Goal: Task Accomplishment & Management: Use online tool/utility

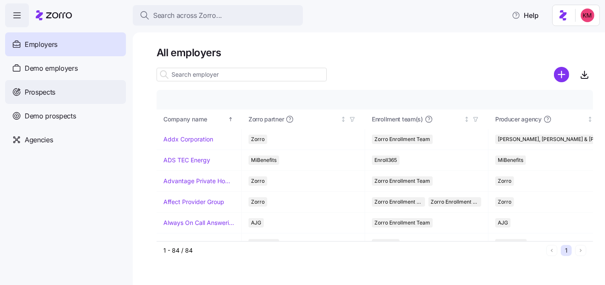
click at [56, 89] on div "Prospects" at bounding box center [65, 92] width 121 height 24
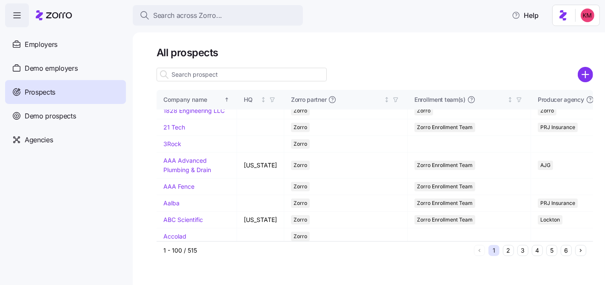
scroll to position [15, 0]
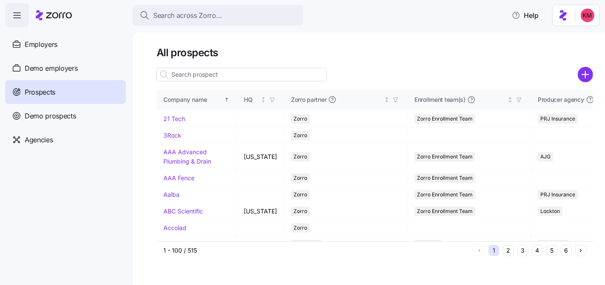
click at [199, 78] on input at bounding box center [242, 75] width 170 height 14
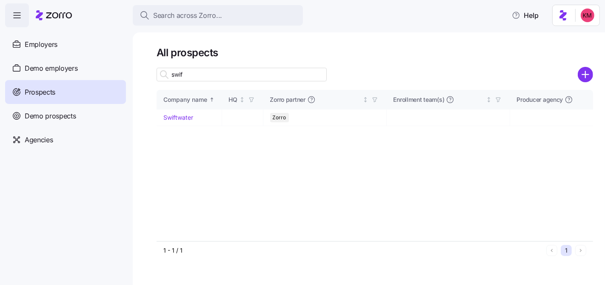
click at [212, 78] on input "swif" at bounding box center [242, 75] width 170 height 14
type input "swif"
click at [180, 117] on link "Swiftwater" at bounding box center [178, 117] width 30 height 7
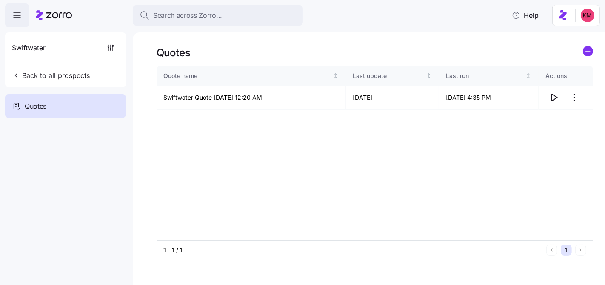
drag, startPoint x: 554, startPoint y: 129, endPoint x: 554, endPoint y: 120, distance: 8.9
click at [554, 129] on div "Quote name Last update Last run Actions Swiftwater Quote 08/05/2025 12:20 AM 08…" at bounding box center [375, 153] width 437 height 174
click at [553, 98] on icon "button" at bounding box center [554, 97] width 10 height 10
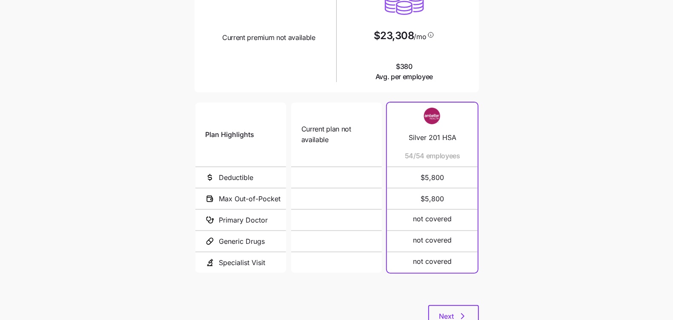
scroll to position [144, 0]
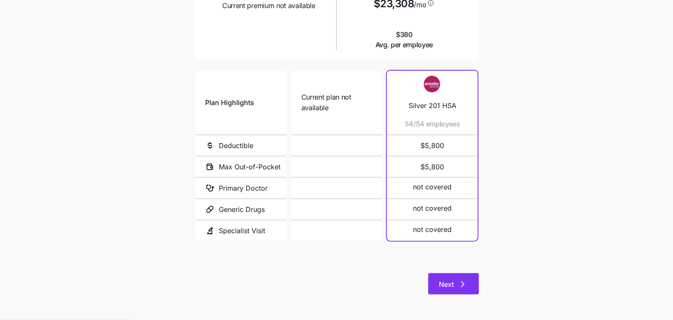
click at [444, 278] on button "Next" at bounding box center [453, 283] width 51 height 21
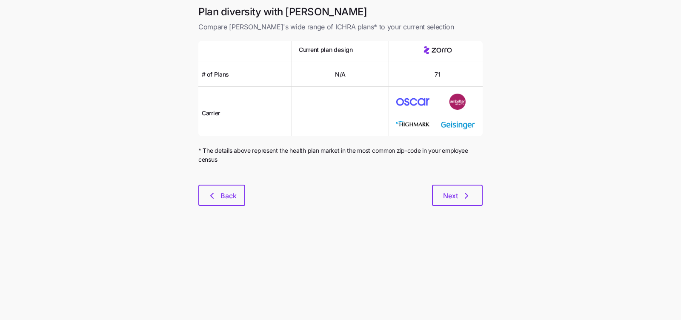
click at [470, 212] on div "Plan diversity with Zorro Compare Zorro's wide range of ICHRA plans* to your cu…" at bounding box center [341, 110] width 298 height 211
click at [470, 202] on button "Next" at bounding box center [457, 195] width 51 height 21
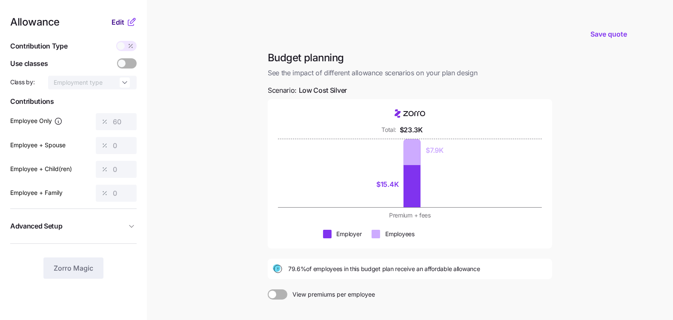
click at [120, 20] on span "Edit" at bounding box center [118, 22] width 13 height 10
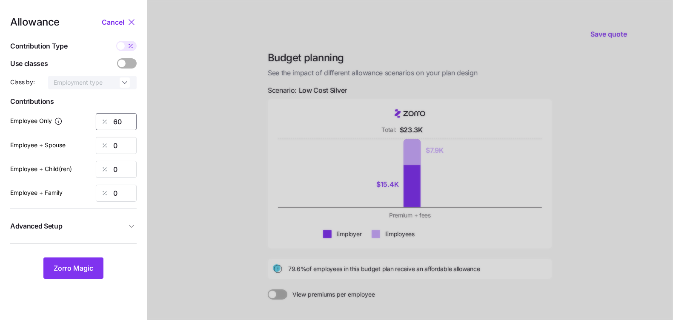
click at [127, 122] on input "60" at bounding box center [116, 121] width 41 height 17
type input "75"
click at [111, 220] on button "Advanced Setup" at bounding box center [73, 226] width 126 height 21
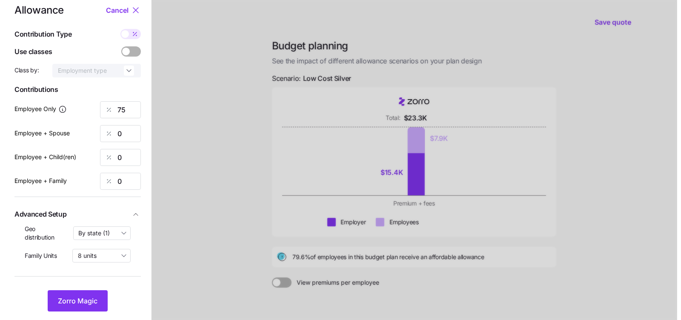
scroll to position [22, 0]
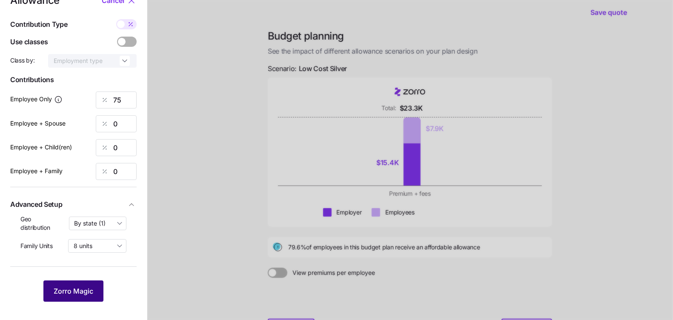
click at [72, 281] on button "Zorro Magic" at bounding box center [73, 291] width 60 height 21
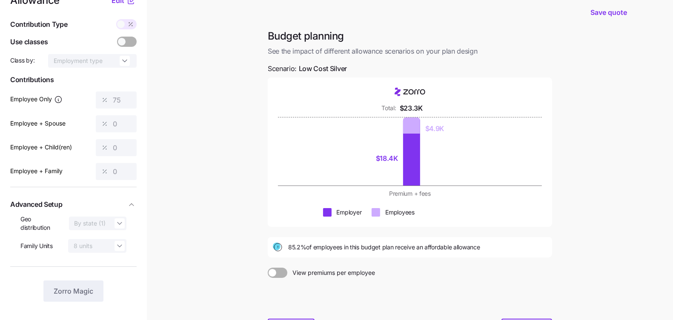
drag, startPoint x: 563, startPoint y: 172, endPoint x: 606, endPoint y: 70, distance: 110.1
click at [563, 172] on main "Save quote Budget planning See the impact of different allowance scenarios on y…" at bounding box center [336, 186] width 673 height 416
click at [623, 14] on span "Save quote" at bounding box center [608, 12] width 37 height 10
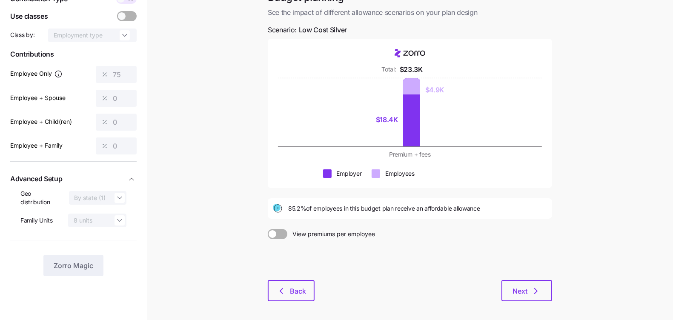
scroll to position [69, 0]
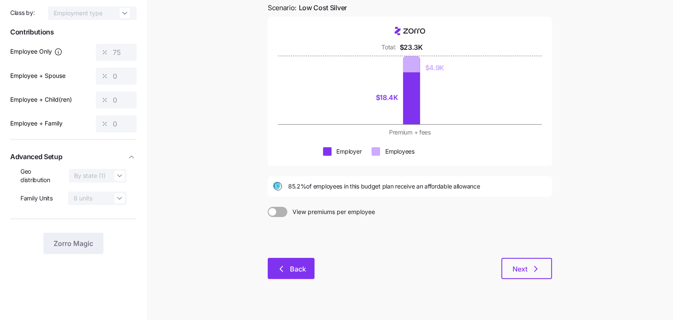
click at [297, 275] on button "Back" at bounding box center [291, 268] width 47 height 21
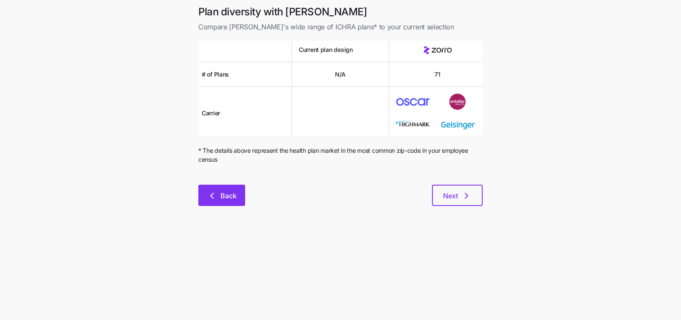
click at [239, 205] on button "Back" at bounding box center [221, 195] width 47 height 21
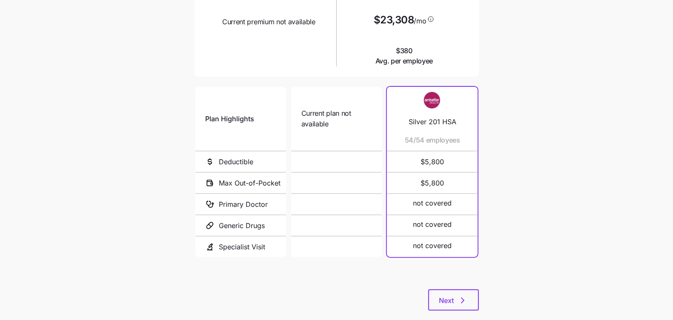
scroll to position [144, 0]
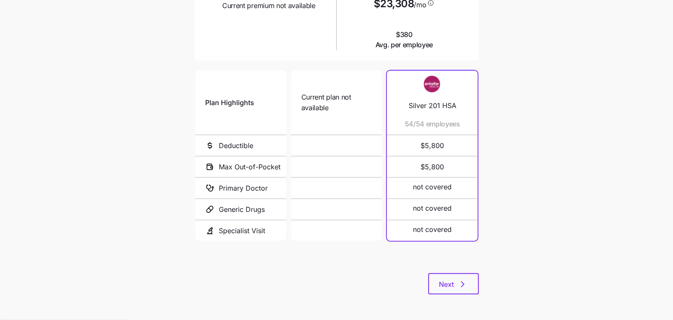
click at [467, 296] on div "Current plan vs. Zorro’s ICHRA recommendation See how your current plan measure…" at bounding box center [337, 83] width 298 height 444
click at [467, 293] on button "Next" at bounding box center [453, 283] width 51 height 21
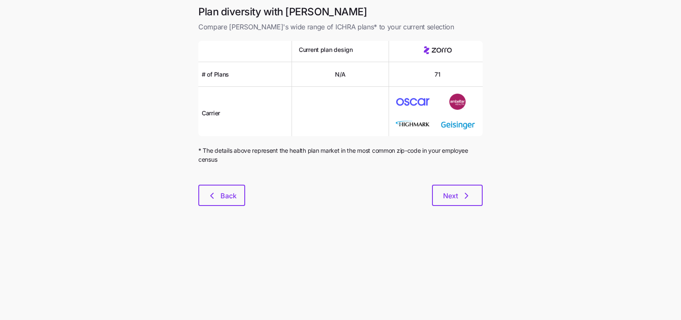
click at [456, 178] on div at bounding box center [340, 180] width 284 height 10
click at [456, 185] on button "Next" at bounding box center [457, 195] width 51 height 21
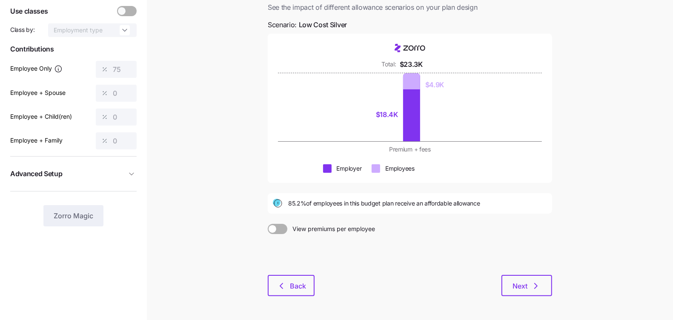
scroll to position [82, 0]
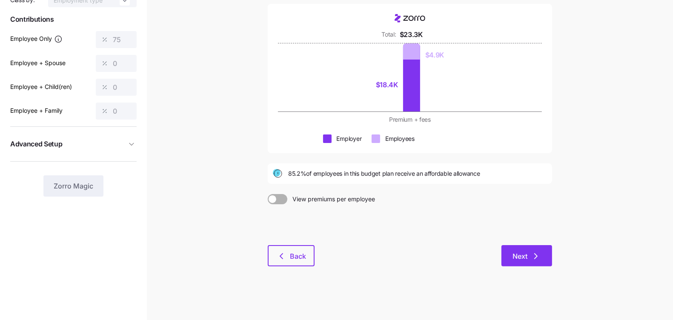
click at [519, 257] on span "Next" at bounding box center [520, 256] width 15 height 10
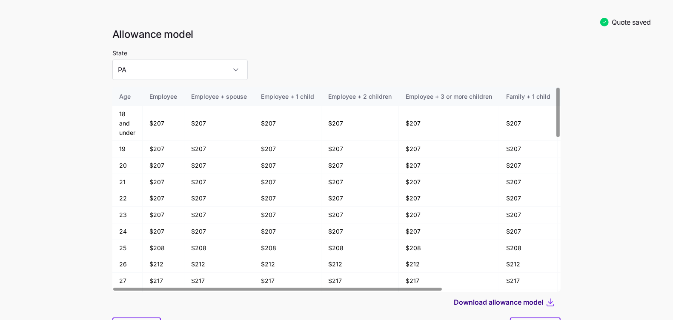
click at [502, 305] on span "Download allowance model" at bounding box center [498, 302] width 89 height 10
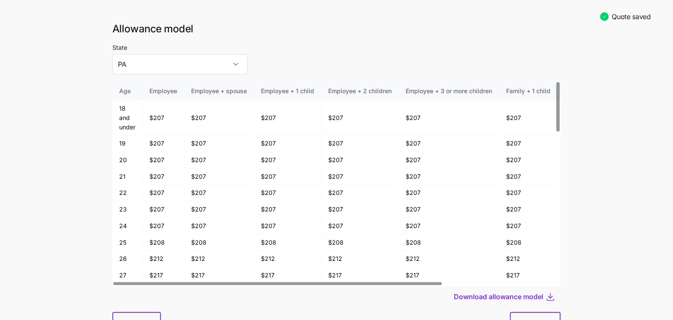
scroll to position [13, 0]
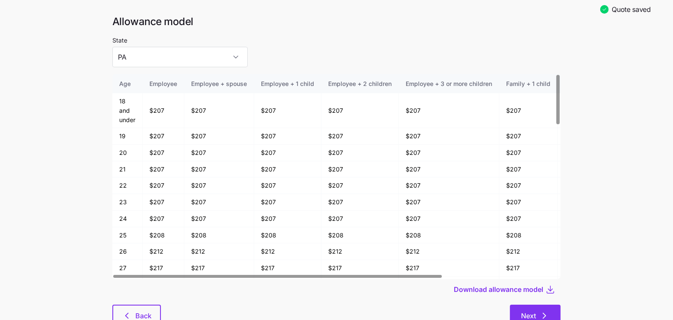
click at [530, 310] on button "Next" at bounding box center [535, 315] width 51 height 21
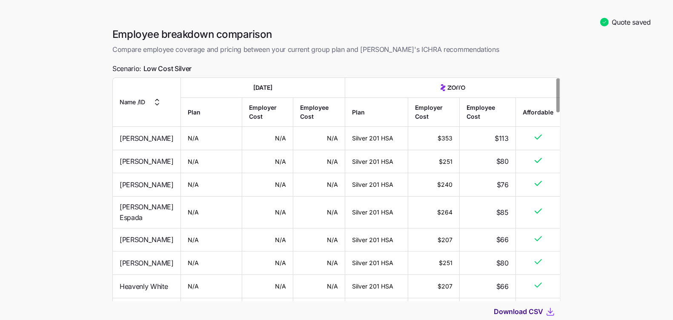
click at [514, 312] on span "Download CSV" at bounding box center [518, 311] width 49 height 10
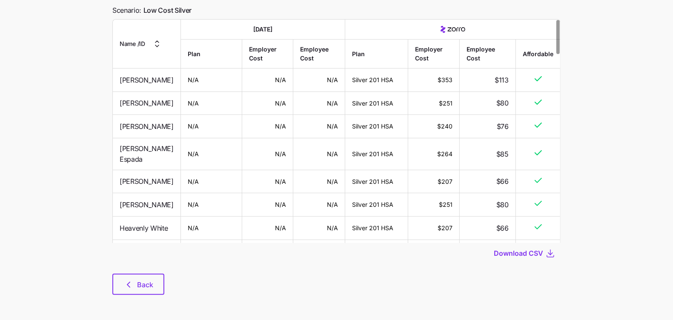
click at [153, 296] on div "Employee breakdown comparison Compare employee coverage and pricing between you…" at bounding box center [337, 137] width 462 height 336
click at [152, 291] on button "Back" at bounding box center [138, 284] width 52 height 21
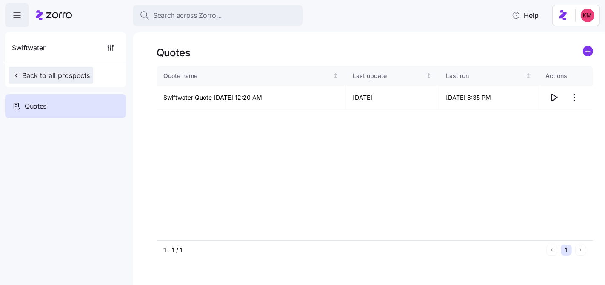
click at [40, 76] on span "Back to all prospects" at bounding box center [51, 75] width 78 height 10
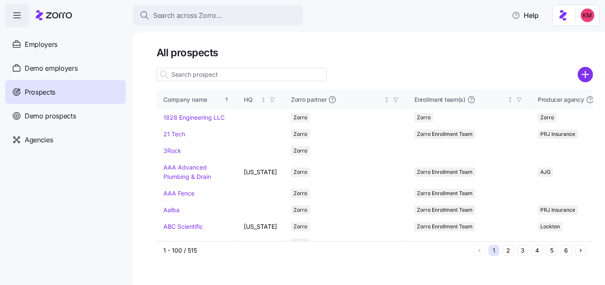
click at [283, 72] on input at bounding box center [242, 75] width 170 height 14
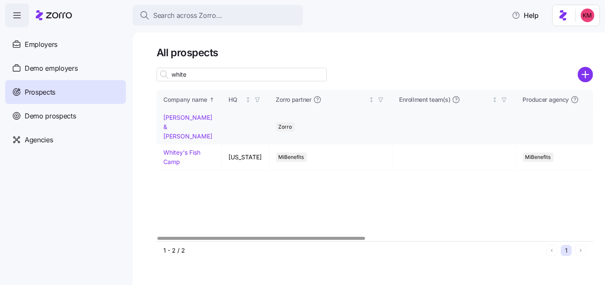
type input "white"
click at [180, 120] on link "Russell & White" at bounding box center [187, 127] width 49 height 26
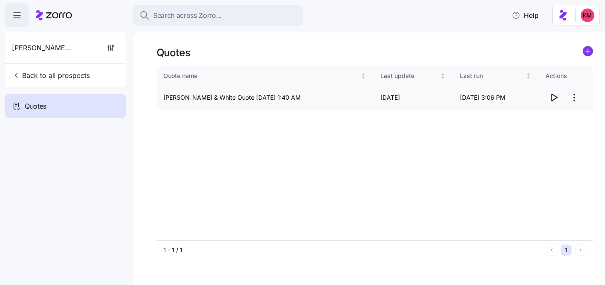
click at [576, 97] on html "Search across Zorro... Help Russell & White Back to all prospects Quotes Quotes…" at bounding box center [302, 182] width 605 height 365
click at [539, 116] on div "Edit quote" at bounding box center [540, 119] width 78 height 14
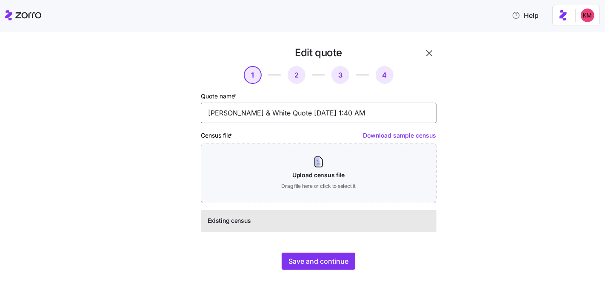
drag, startPoint x: 254, startPoint y: 114, endPoint x: 156, endPoint y: 116, distance: 97.9
click at [156, 116] on div "Edit quote 1 2 3 4 Quote name * Russell & White Quote 08/13/2025 1:40 AM Census…" at bounding box center [294, 158] width 291 height 230
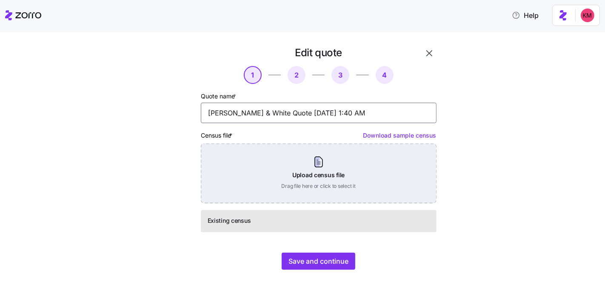
paste input "White & Russell"
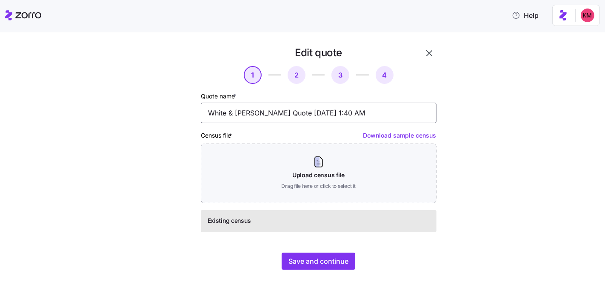
type input "White & Russell Quote 08/13/2025 1:40 AM"
click at [356, 260] on div "Save and continue" at bounding box center [319, 260] width 236 height 17
click at [323, 258] on span "Save and continue" at bounding box center [319, 261] width 60 height 10
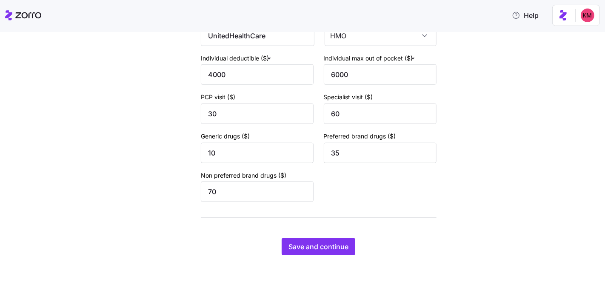
scroll to position [625, 0]
click at [324, 243] on span "Save and continue" at bounding box center [319, 246] width 60 height 10
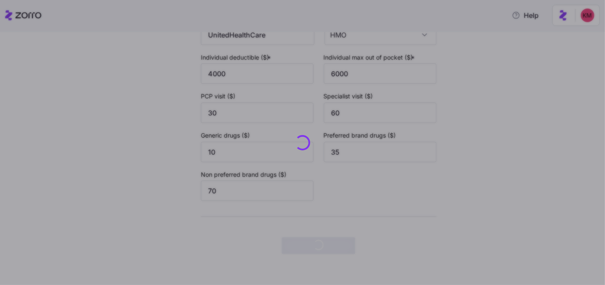
scroll to position [0, 0]
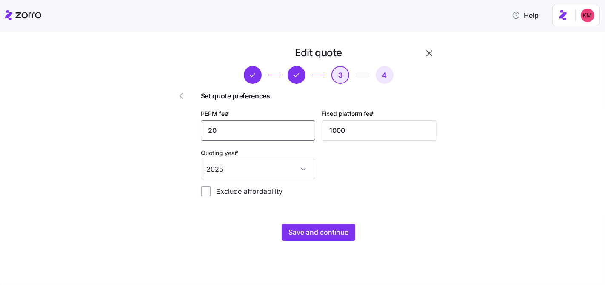
click at [261, 136] on input "20" at bounding box center [258, 130] width 115 height 20
type input "36"
click at [369, 198] on div "Set quote preferences PEPM fee * 36 Fixed platform fee * 1000 Quoting year * 20…" at bounding box center [319, 147] width 236 height 112
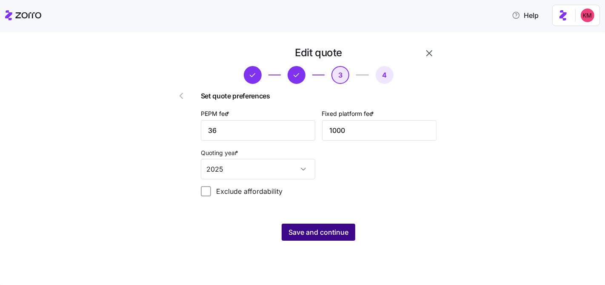
click at [337, 235] on span "Save and continue" at bounding box center [319, 232] width 60 height 10
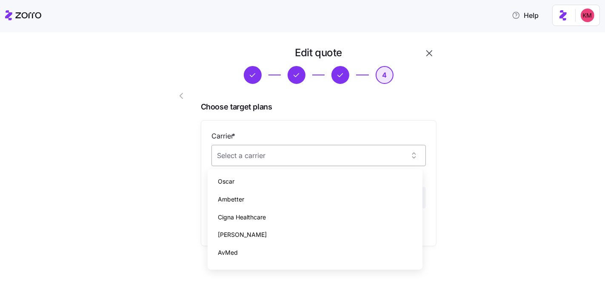
click at [329, 149] on input "Carrier *" at bounding box center [319, 155] width 215 height 21
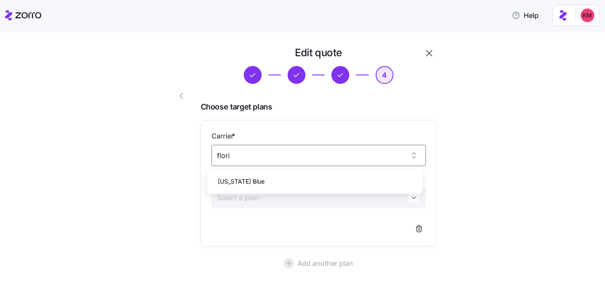
click at [283, 181] on div "Florida Blue" at bounding box center [315, 181] width 208 height 18
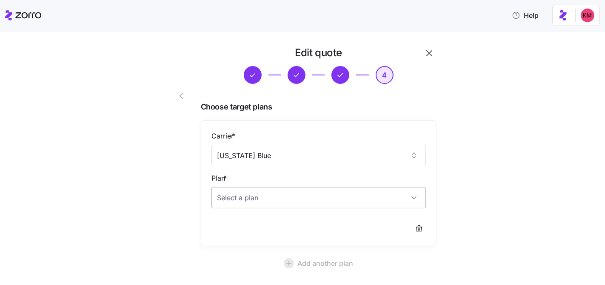
type input "Florida Blue"
click at [271, 201] on input "Plan *" at bounding box center [319, 197] width 215 height 21
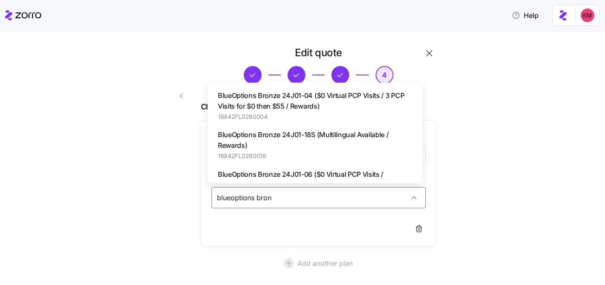
click at [323, 138] on span "BlueOptions Bronze 24J01-18S (Multilingual Available / Rewards)" at bounding box center [315, 139] width 195 height 21
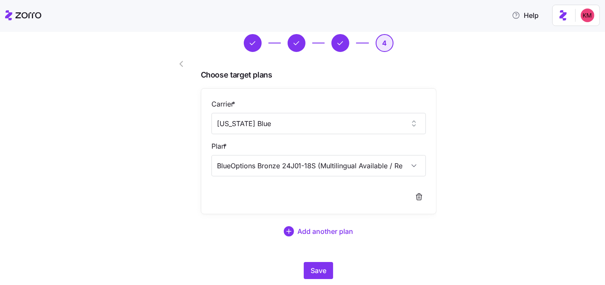
scroll to position [56, 0]
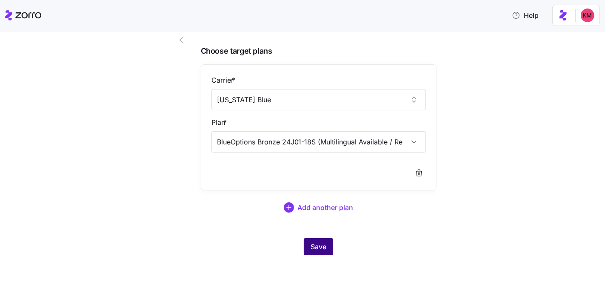
type input "BlueOptions Bronze 24J01-18S (Multilingual Available / Rewards)"
click at [306, 243] on button "Save" at bounding box center [318, 246] width 29 height 17
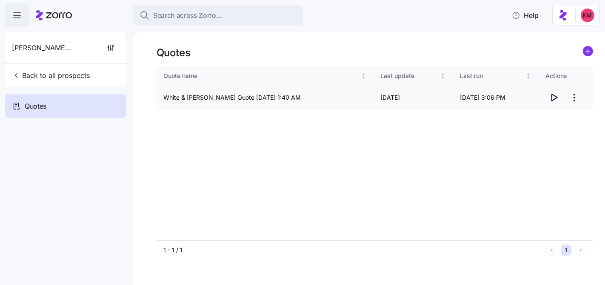
click at [554, 98] on icon "button" at bounding box center [554, 97] width 10 height 10
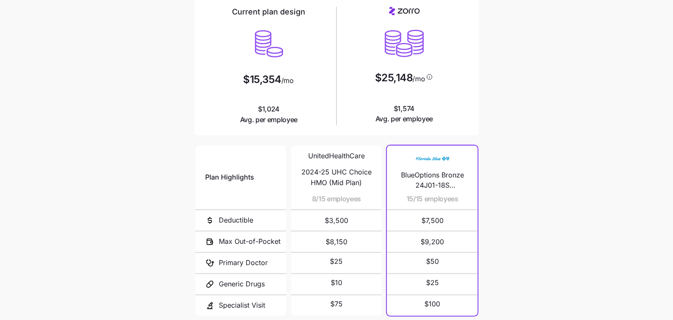
scroll to position [144, 0]
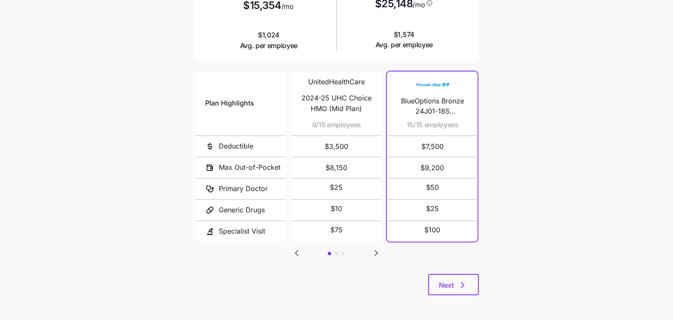
click at [474, 260] on div "Plan Highlights Deductible Max Out-of-Pocket Primary Doctor Generic Drugs Speci…" at bounding box center [337, 172] width 284 height 204
click at [464, 278] on button "Next" at bounding box center [453, 284] width 51 height 21
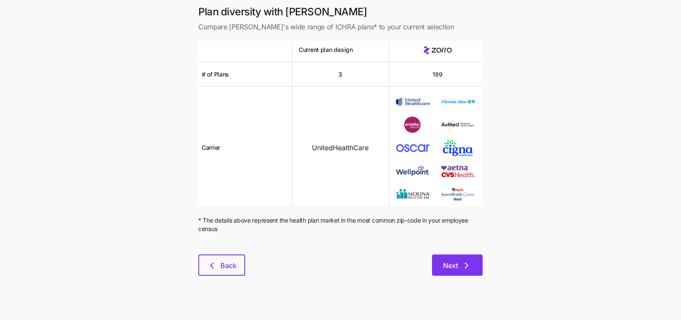
click at [448, 257] on button "Next" at bounding box center [457, 265] width 51 height 21
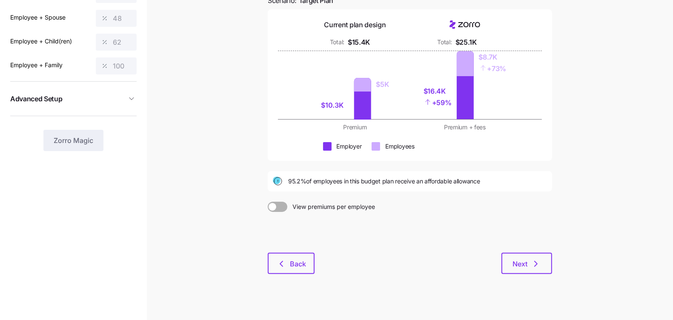
scroll to position [97, 0]
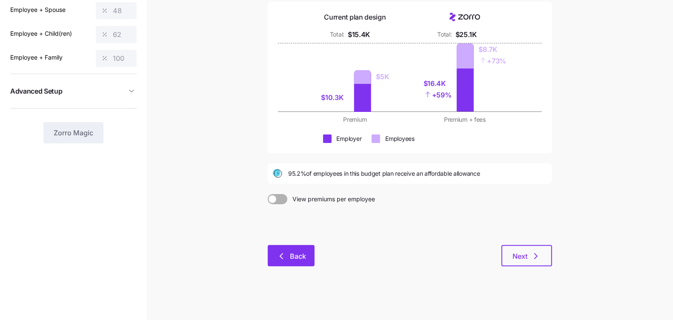
click at [298, 257] on span "Back" at bounding box center [298, 256] width 16 height 10
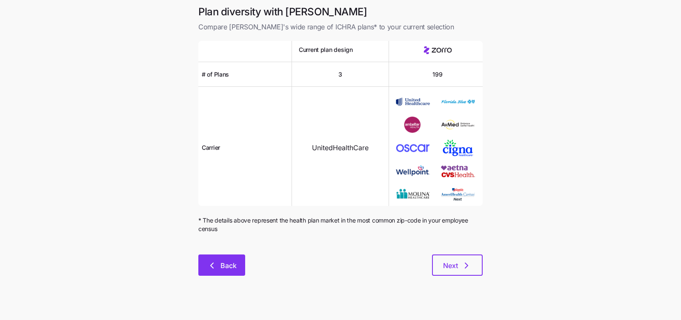
click at [232, 255] on div "Plan diversity with Zorro Compare Zorro's wide range of ICHRA plans* to your cu…" at bounding box center [341, 145] width 298 height 281
click at [226, 263] on span "Back" at bounding box center [228, 266] width 16 height 10
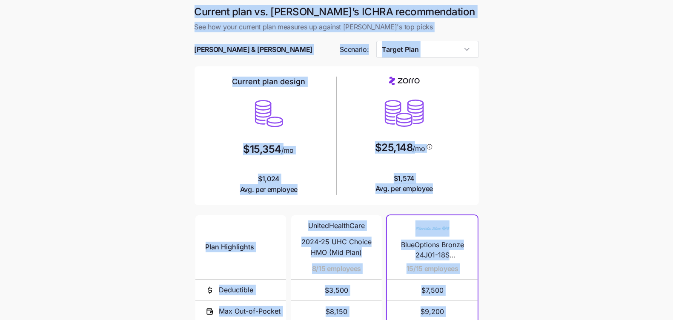
click at [513, 198] on main "Current plan vs. Zorro’s ICHRA recommendation See how your current plan measure…" at bounding box center [336, 232] width 673 height 465
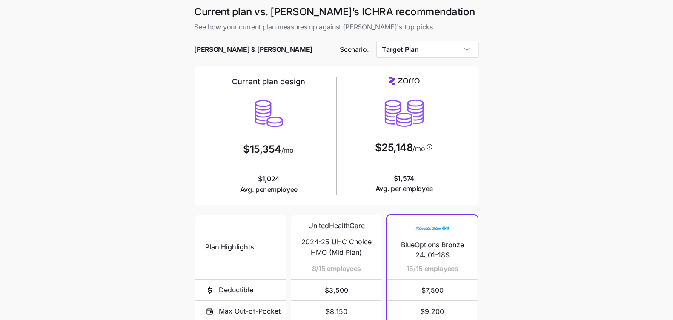
click at [447, 243] on span "BlueOptions Bronze 24J01-18S (Multilingual Available / Rewards)" at bounding box center [432, 250] width 70 height 21
copy span "BlueOptions Bronze 24J01-18S (Multilingual Available / Rewards)"
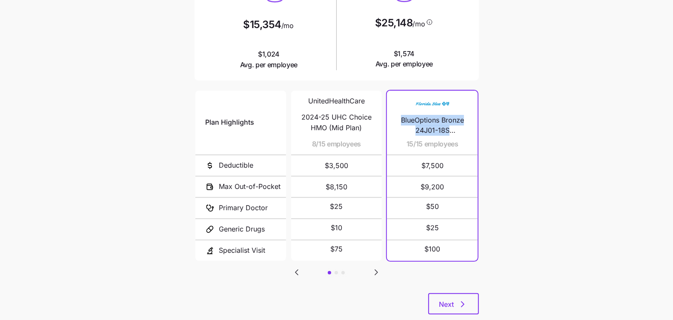
scroll to position [144, 0]
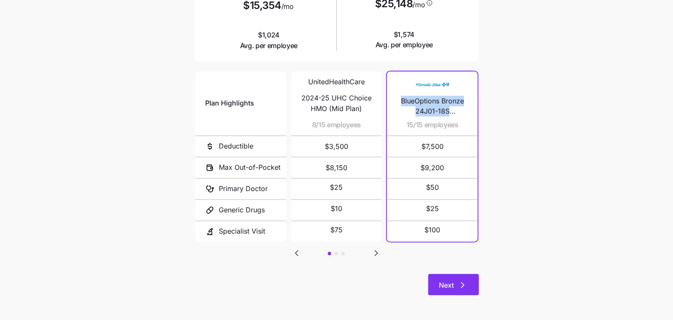
click at [471, 286] on button "Next" at bounding box center [453, 284] width 51 height 21
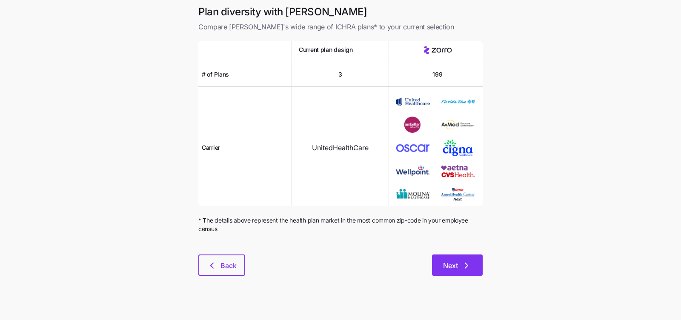
click at [460, 257] on button "Next" at bounding box center [457, 265] width 51 height 21
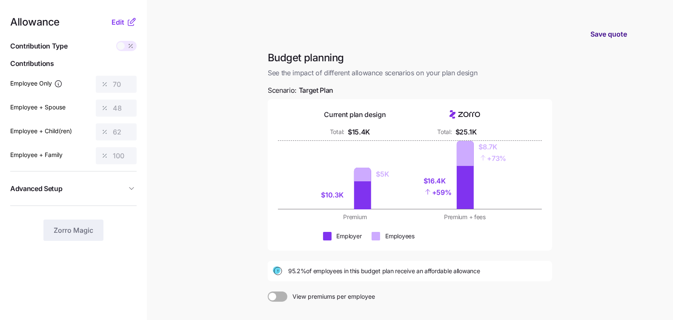
click at [604, 34] on span "Save quote" at bounding box center [608, 34] width 37 height 10
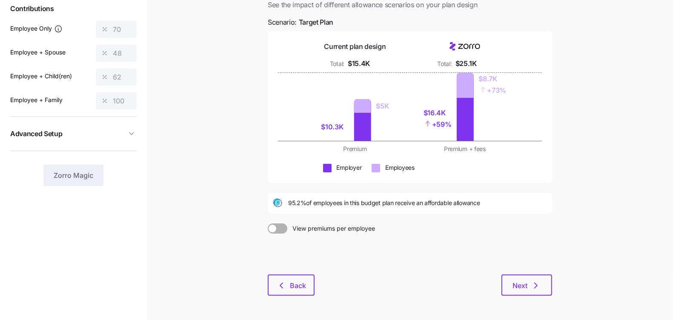
scroll to position [84, 0]
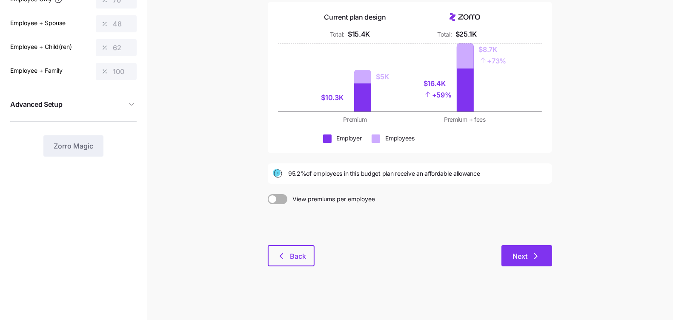
click at [538, 252] on icon "button" at bounding box center [536, 256] width 10 height 10
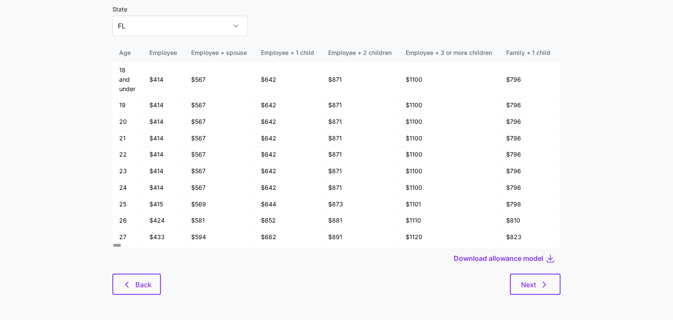
scroll to position [44, 0]
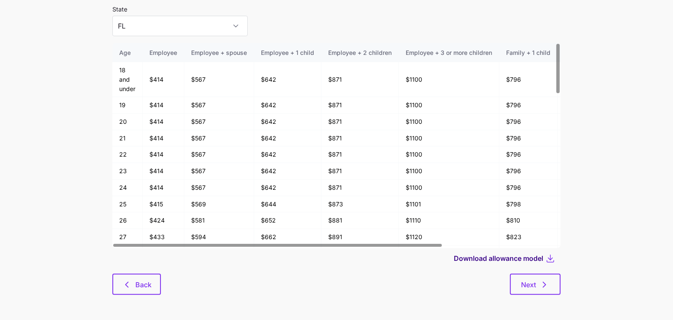
click at [528, 260] on span "Download allowance model" at bounding box center [498, 258] width 89 height 10
click at [535, 286] on span "Next" at bounding box center [528, 285] width 15 height 10
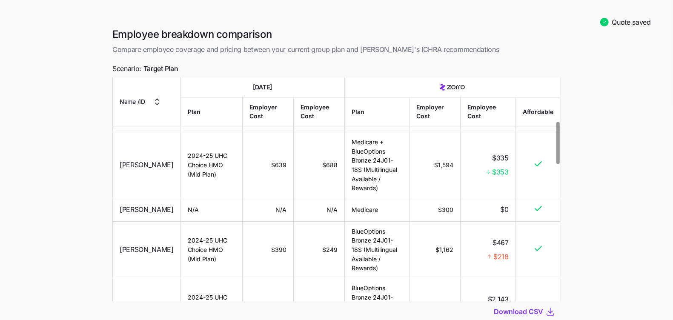
scroll to position [233, 0]
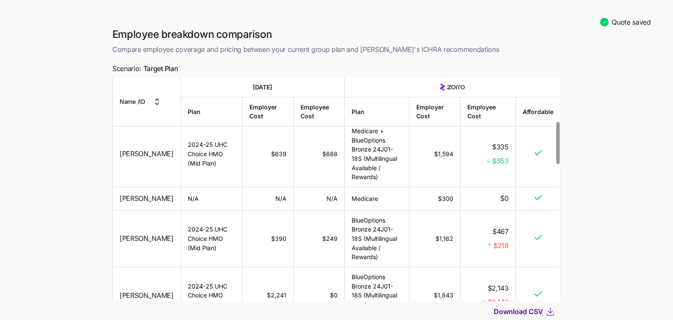
click at [505, 307] on span "Download CSV" at bounding box center [518, 311] width 49 height 10
click at [86, 232] on main "Quote saved Employee breakdown comparison Compare employee coverage and pricing…" at bounding box center [336, 189] width 673 height 379
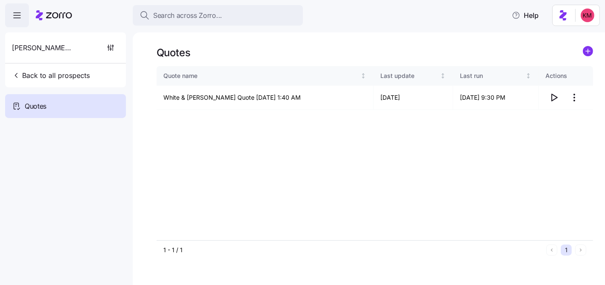
click at [71, 83] on div "[PERSON_NAME] & [PERSON_NAME] Back to all prospects" at bounding box center [65, 59] width 121 height 55
click at [72, 73] on span "Back to all prospects" at bounding box center [51, 75] width 78 height 10
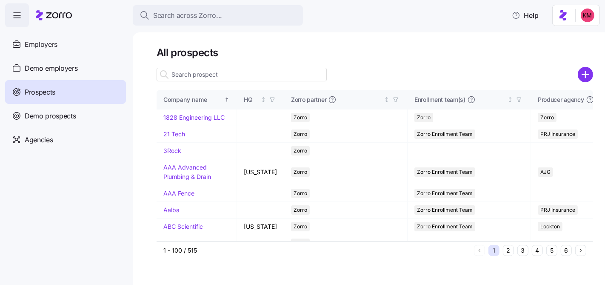
drag, startPoint x: 584, startPoint y: 69, endPoint x: 324, endPoint y: 81, distance: 259.5
click at [584, 69] on circle "add icon" at bounding box center [586, 75] width 14 height 14
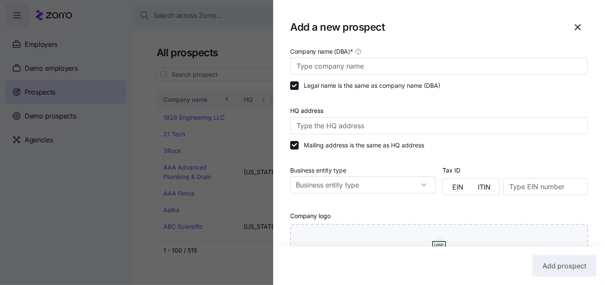
click at [574, 19] on span "button" at bounding box center [578, 27] width 20 height 20
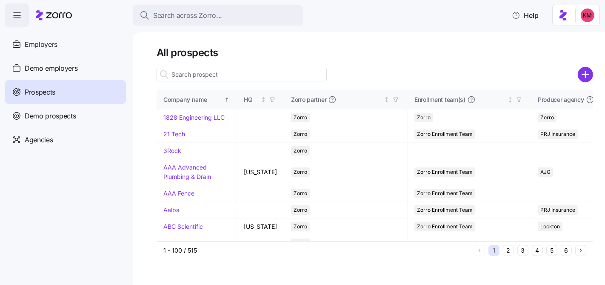
click at [272, 74] on input at bounding box center [242, 75] width 170 height 14
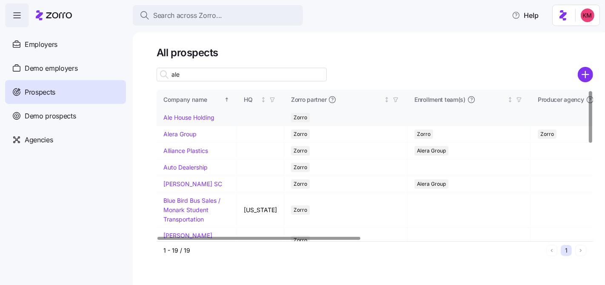
type input "ale"
click at [171, 117] on link "Ale House Holding" at bounding box center [188, 117] width 51 height 7
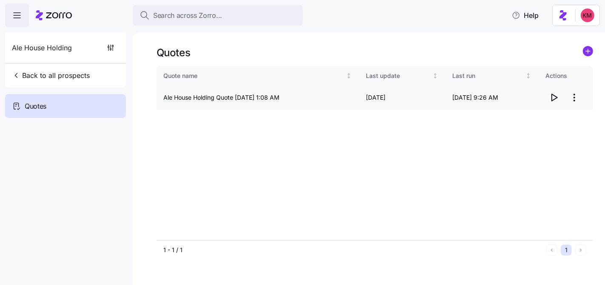
click at [551, 98] on icon "button" at bounding box center [554, 97] width 10 height 10
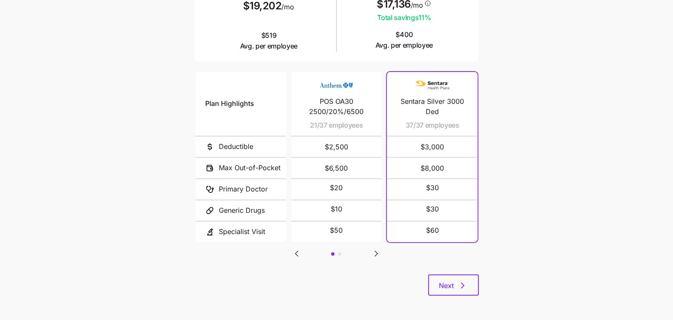
scroll to position [144, 0]
click at [459, 273] on div "Plan Highlights Deductible Max Out-of-Pocket Primary Doctor Generic Drugs Speci…" at bounding box center [337, 172] width 284 height 204
click at [456, 284] on span "Next" at bounding box center [453, 285] width 29 height 10
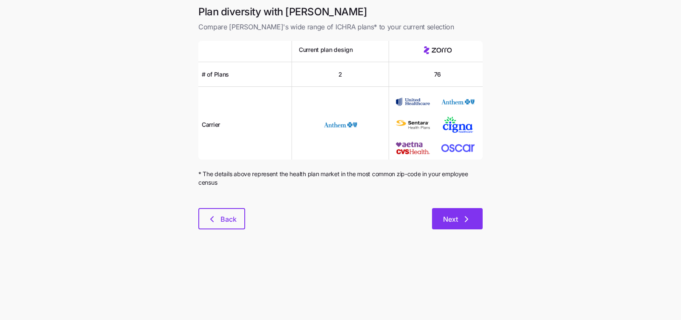
click at [461, 218] on icon "button" at bounding box center [466, 219] width 10 height 10
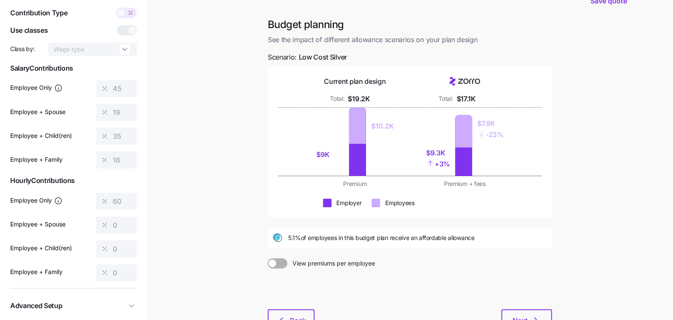
scroll to position [34, 0]
